Goal: Contribute content: Add original content to the website for others to see

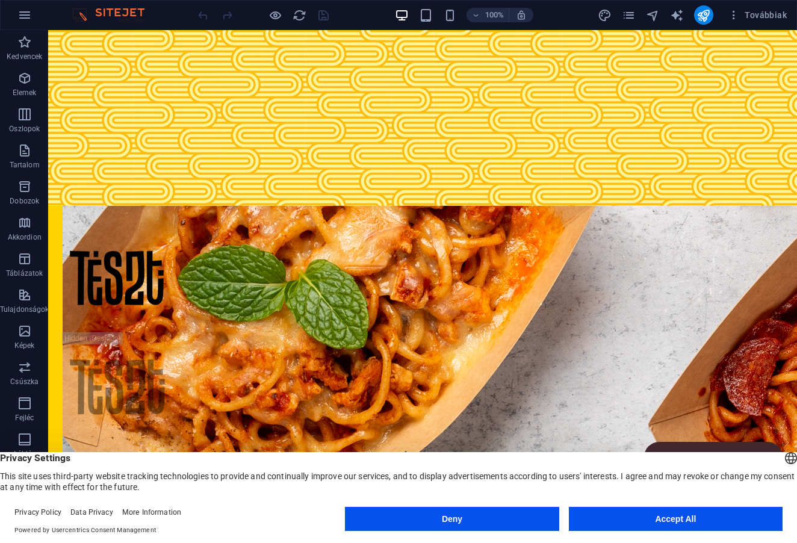
scroll to position [654, 0]
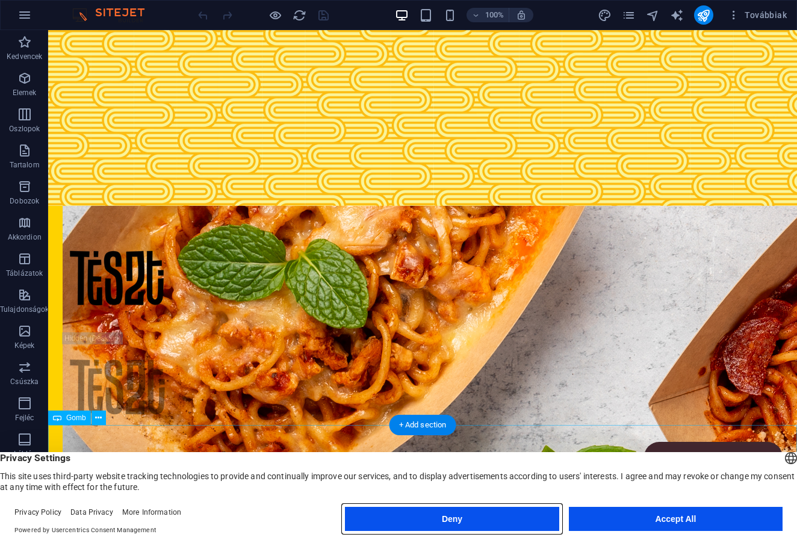
click at [432, 512] on button "Deny" at bounding box center [452, 519] width 214 height 24
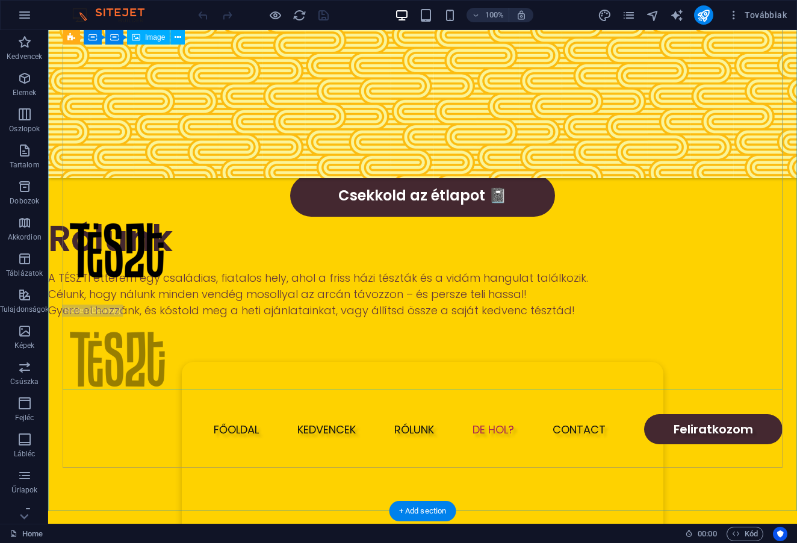
scroll to position [3303, 0]
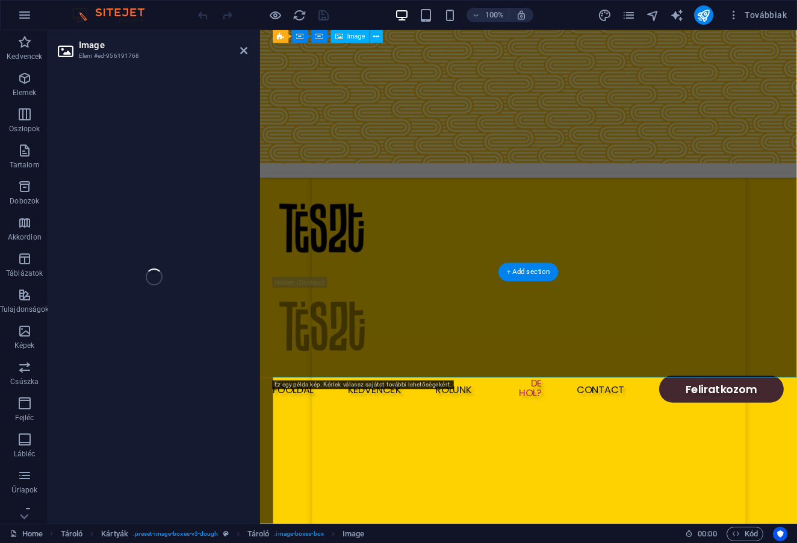
scroll to position [2855, 0]
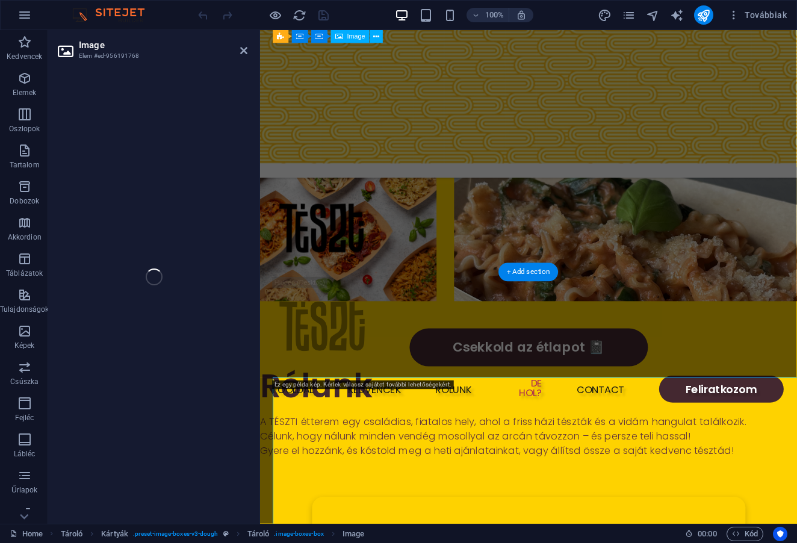
select select "vw"
select select "px"
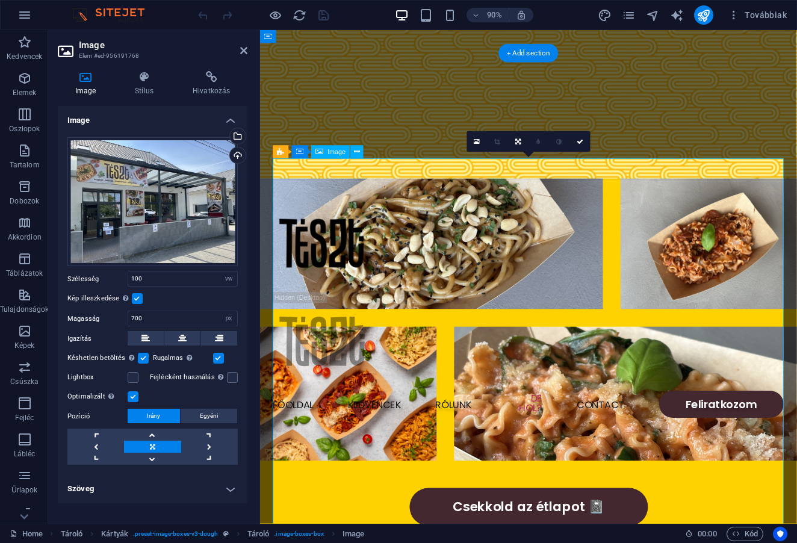
scroll to position [2675, 0]
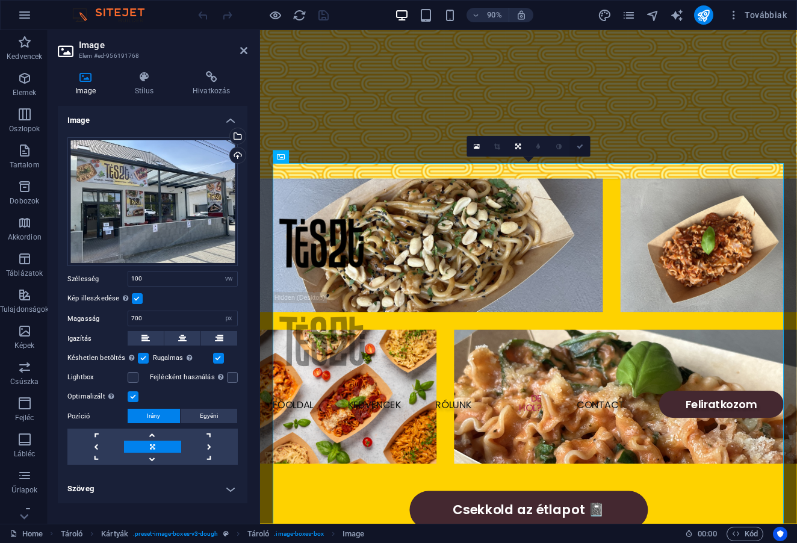
click at [579, 147] on icon at bounding box center [580, 146] width 7 height 7
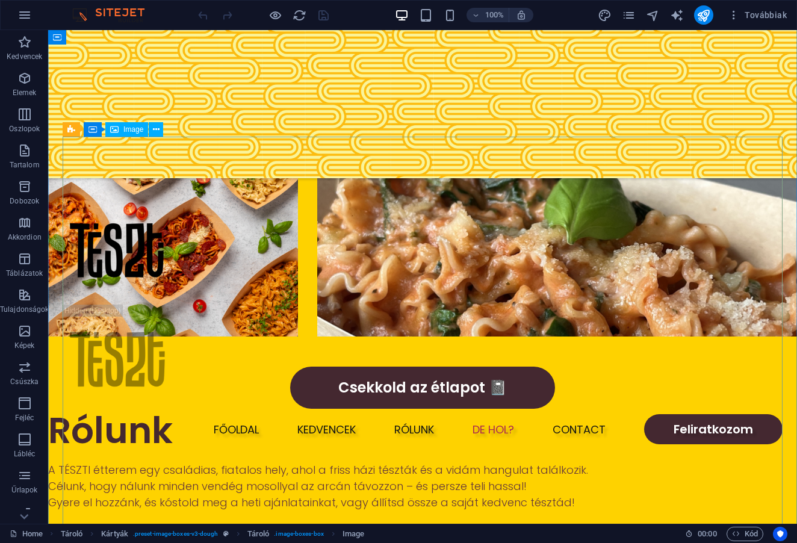
scroll to position [3109, 0]
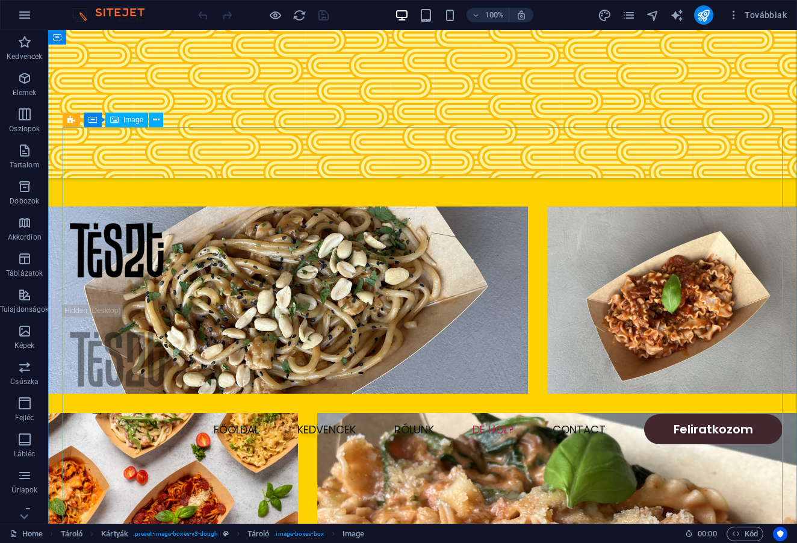
select select "vw"
select select "px"
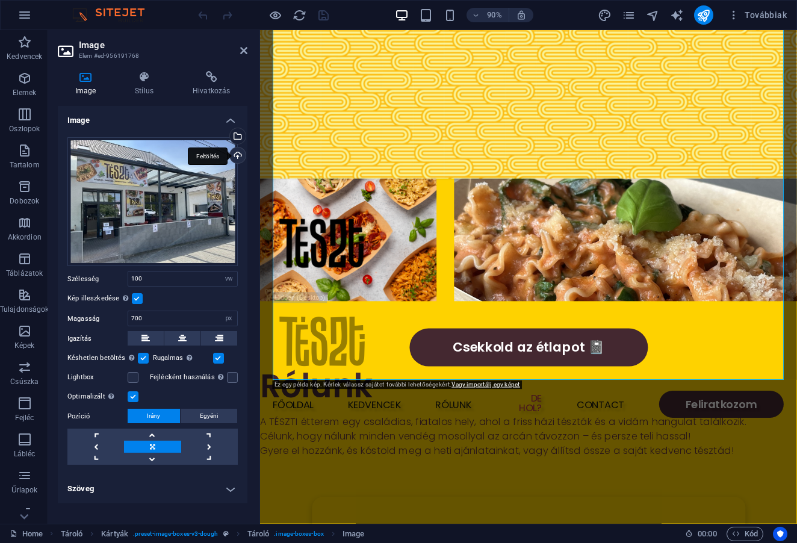
click at [240, 157] on div "Feltöltés" at bounding box center [237, 156] width 18 height 18
click at [240, 138] on div "Válasszon fájlokat a fájlkezelőből, a szabadon elérhető képek közül, vagy tölts…" at bounding box center [237, 137] width 18 height 18
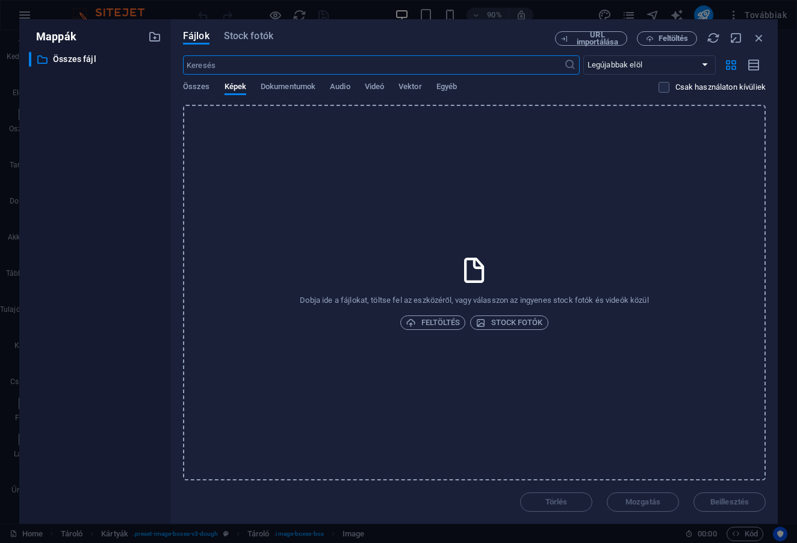
scroll to position [2921, 0]
click at [318, 93] on div "Összes Képek Dokumentumok Audio Videó Vektor Egyéb" at bounding box center [421, 93] width 476 height 23
click at [293, 93] on span "Dokumentumok" at bounding box center [288, 87] width 55 height 17
click at [234, 90] on span "Képek" at bounding box center [236, 87] width 22 height 17
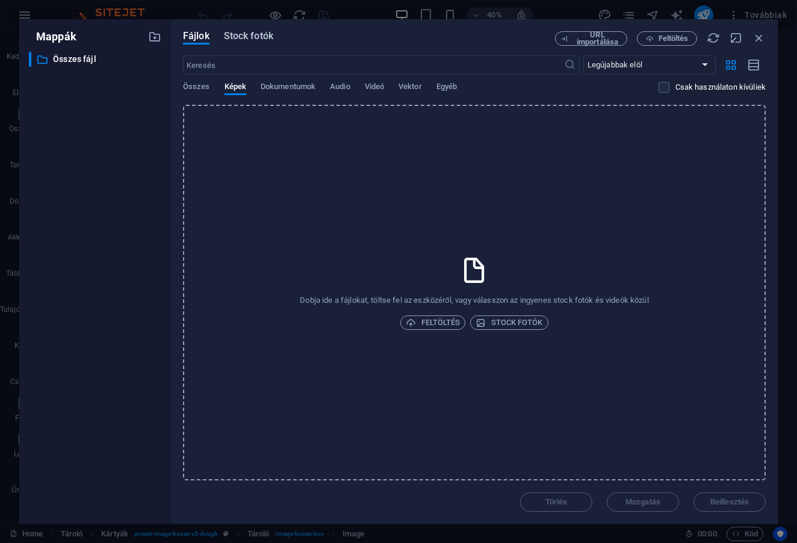
click at [256, 43] on button "Stock fotók" at bounding box center [248, 37] width 49 height 13
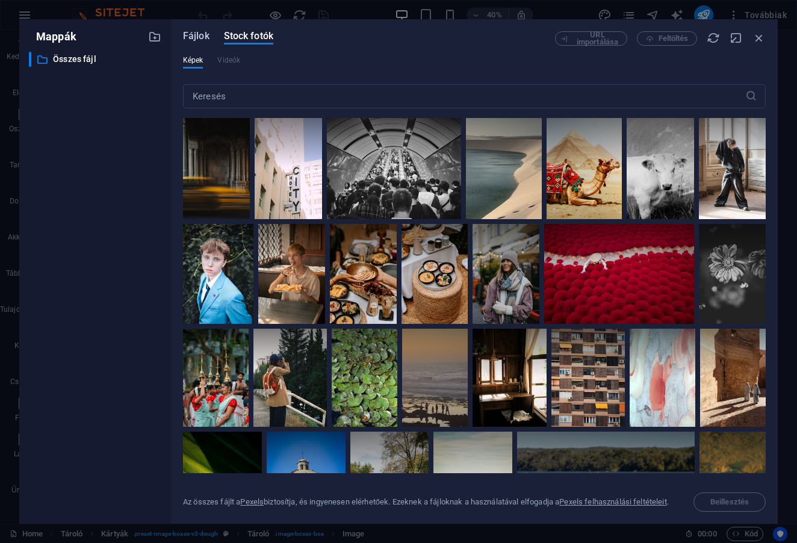
click at [197, 44] on button "Fájlok" at bounding box center [196, 37] width 26 height 13
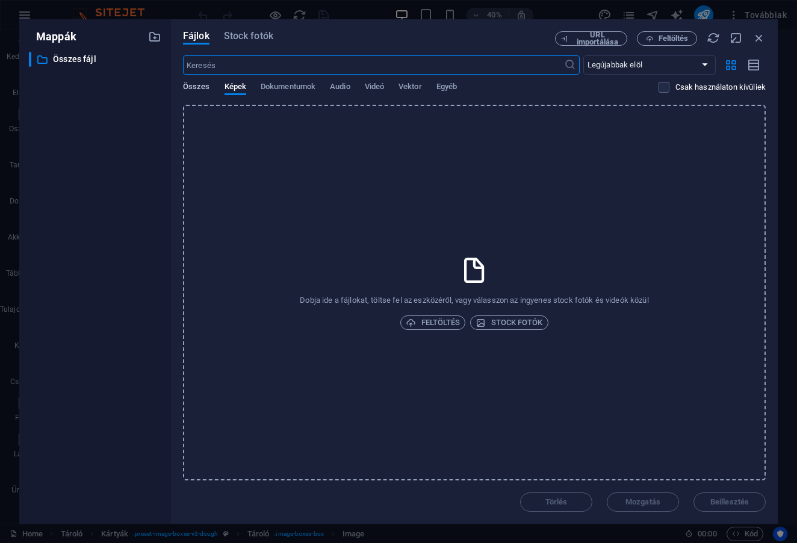
click at [201, 85] on span "Összes" at bounding box center [196, 87] width 27 height 17
click at [241, 93] on button "Képek" at bounding box center [236, 88] width 22 height 13
click at [660, 88] on label at bounding box center [664, 87] width 11 height 11
click at [0, 0] on input "checkbox" at bounding box center [0, 0] width 0 height 0
click at [660, 88] on label at bounding box center [664, 87] width 11 height 11
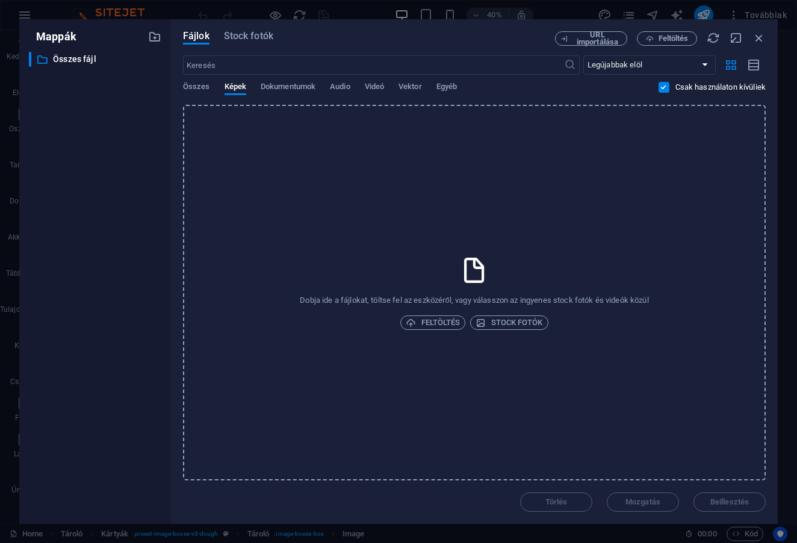
click at [0, 0] on input "checkbox" at bounding box center [0, 0] width 0 height 0
click at [765, 36] on icon "button" at bounding box center [758, 37] width 13 height 13
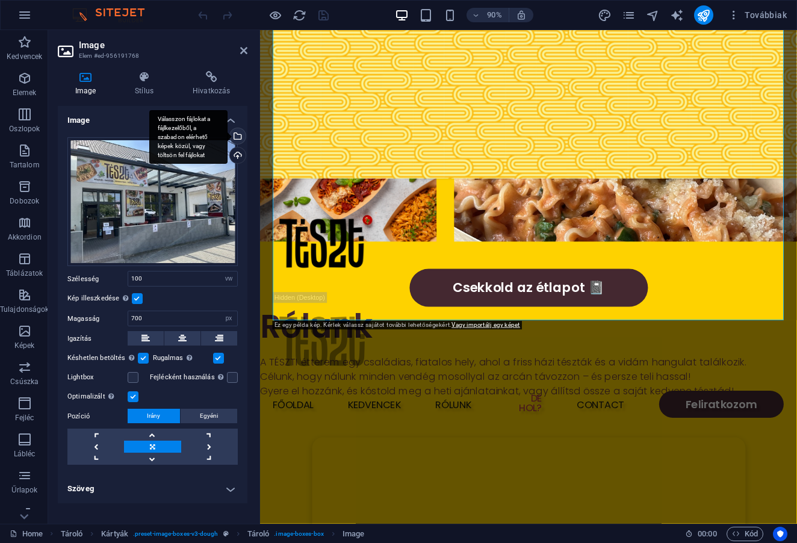
click at [240, 132] on div "Válasszon fájlokat a fájlkezelőből, a szabadon elérhető képek közül, vagy tölts…" at bounding box center [237, 137] width 18 height 18
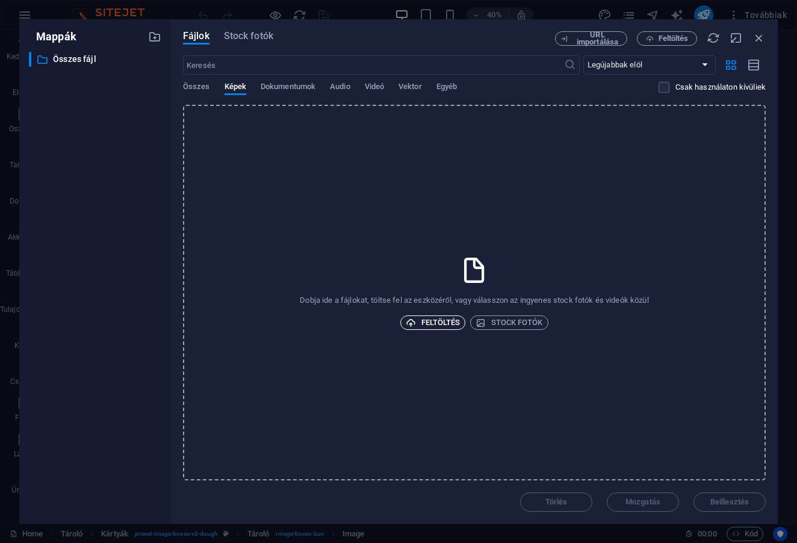
click at [427, 320] on span "Feltöltés" at bounding box center [433, 322] width 54 height 14
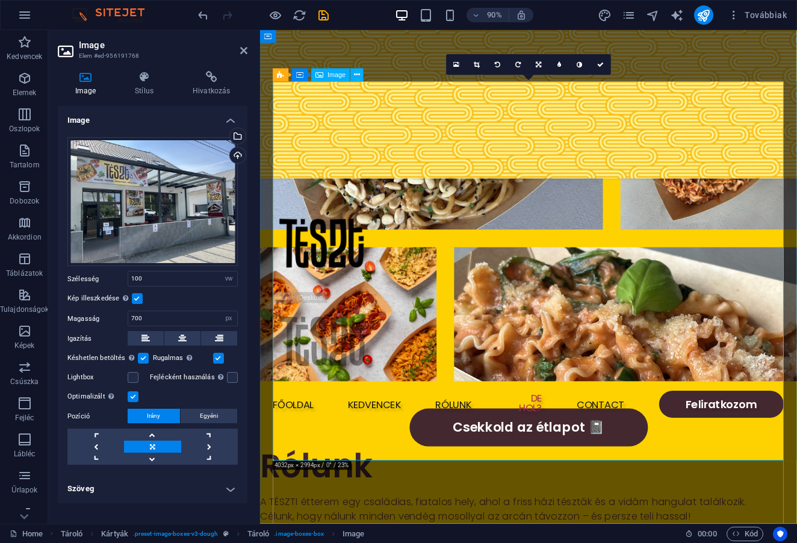
scroll to position [2766, 0]
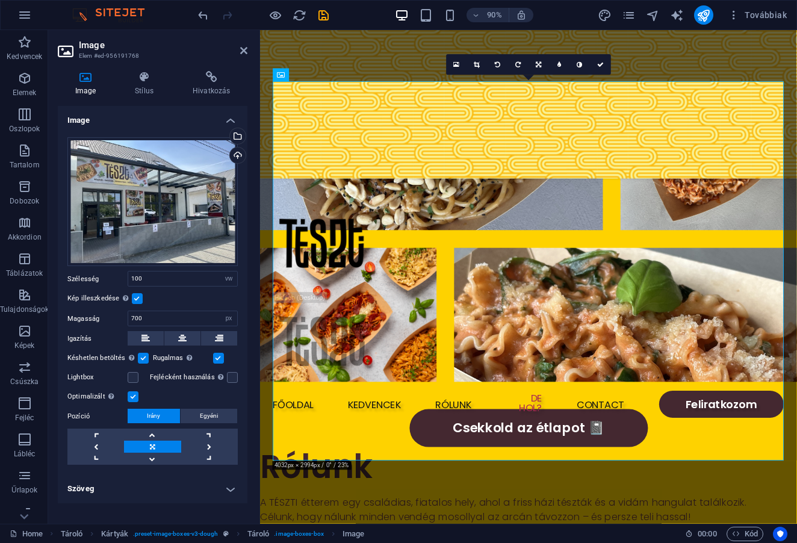
click at [330, 17] on div "90% Továbbiak" at bounding box center [494, 14] width 596 height 19
click at [329, 17] on icon "save" at bounding box center [324, 15] width 14 height 14
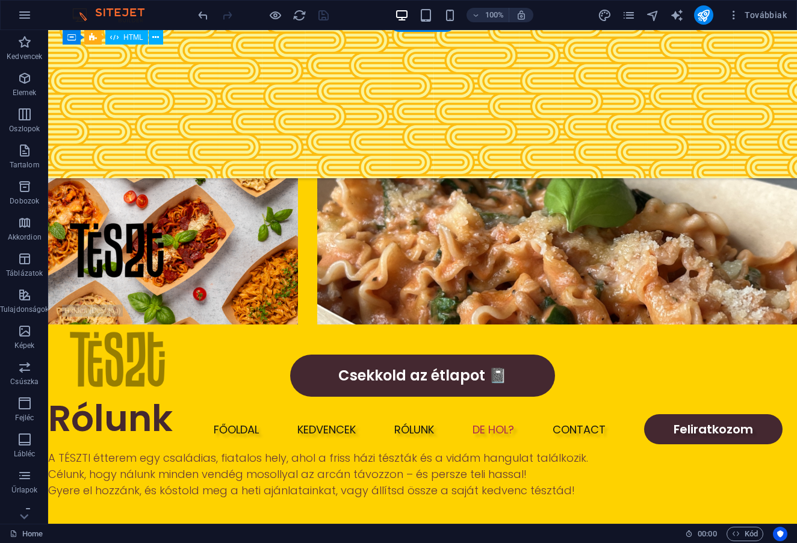
scroll to position [3138, 0]
